Goal: Check status: Check status

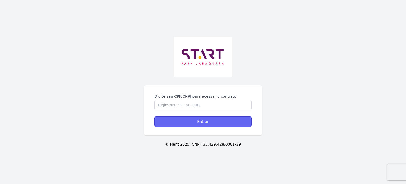
click at [223, 121] on input "Entrar" at bounding box center [202, 121] width 97 height 10
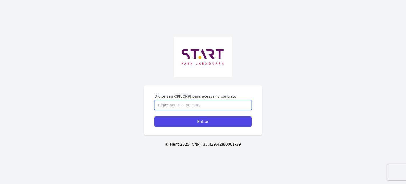
click at [206, 107] on input "Digite seu CPF/CNPJ para acessar o contrato" at bounding box center [202, 105] width 97 height 10
type input "35648935803"
click at [154, 116] on input "Entrar" at bounding box center [202, 121] width 97 height 10
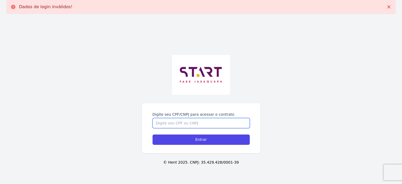
click at [205, 124] on input "Digite seu CPF/CNPJ para acessar o contrato" at bounding box center [200, 123] width 97 height 10
type input "356.489.358-03"
click at [152, 134] on input "Entrar" at bounding box center [200, 139] width 97 height 10
drag, startPoint x: 320, startPoint y: 127, endPoint x: 226, endPoint y: 132, distance: 93.9
click at [319, 127] on div "Digite seu CPF/CNPJ para acessar o contrato Entrar © Hent 2025. CNPJ: 35.429.42…" at bounding box center [201, 110] width 402 height 184
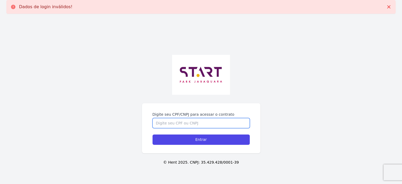
click at [193, 123] on input "Digite seu CPF/CNPJ para acessar o contrato" at bounding box center [200, 123] width 97 height 10
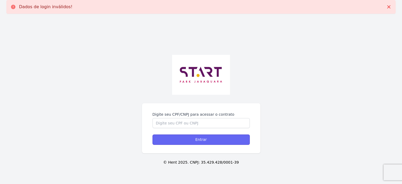
click at [196, 138] on input "Entrar" at bounding box center [200, 139] width 97 height 10
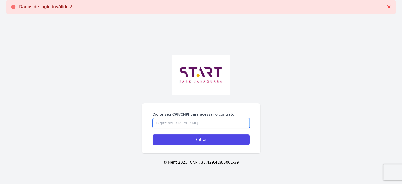
click at [196, 124] on input "Digite seu CPF/CNPJ para acessar o contrato" at bounding box center [200, 123] width 97 height 10
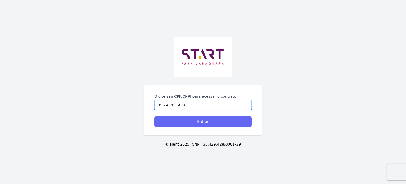
type input "356.489.358-03"
click at [221, 122] on input "Entrar" at bounding box center [202, 121] width 97 height 10
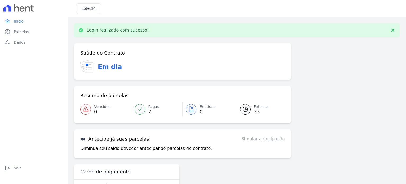
click at [148, 109] on span "2" at bounding box center [153, 111] width 11 height 4
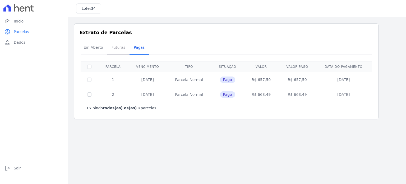
click at [118, 48] on span "Futuras" at bounding box center [118, 47] width 20 height 11
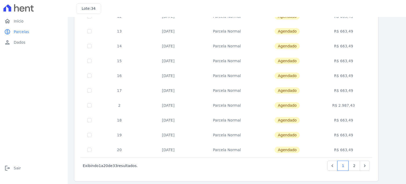
scroll to position [214, 0]
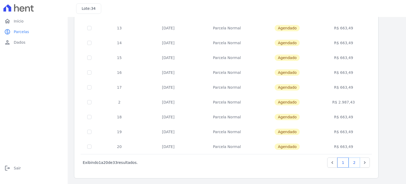
click at [356, 162] on link "2" at bounding box center [353, 162] width 11 height 10
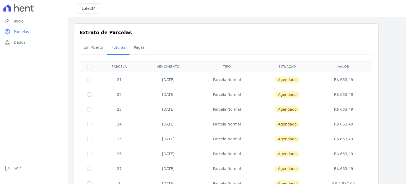
scroll to position [111, 0]
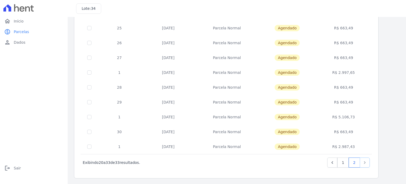
click at [364, 161] on icon "Next" at bounding box center [364, 162] width 5 height 5
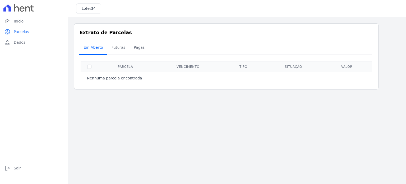
click at [95, 48] on span "Em Aberto" at bounding box center [93, 47] width 26 height 11
click at [116, 47] on span "Futuras" at bounding box center [118, 47] width 20 height 11
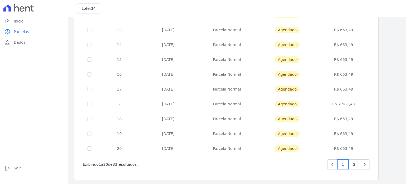
scroll to position [214, 0]
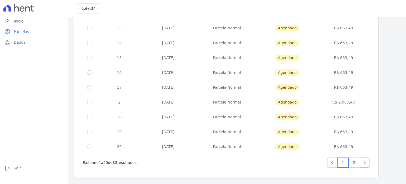
click at [367, 162] on link "Next" at bounding box center [364, 162] width 10 height 10
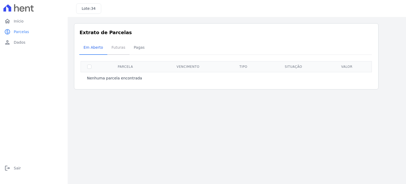
click at [121, 46] on span "Futuras" at bounding box center [118, 47] width 20 height 11
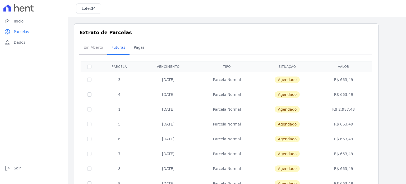
click at [95, 50] on span "Em Aberto" at bounding box center [93, 47] width 26 height 11
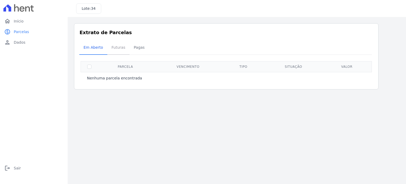
click at [112, 48] on span "Futuras" at bounding box center [118, 47] width 20 height 11
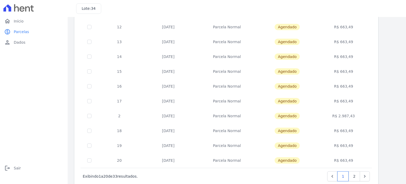
scroll to position [198, 0]
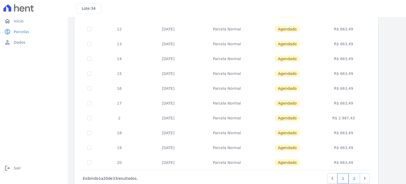
click at [352, 178] on link "2" at bounding box center [353, 178] width 11 height 10
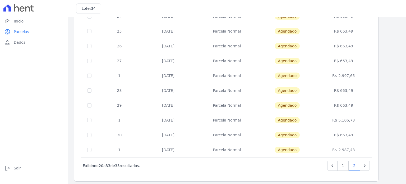
scroll to position [111, 0]
